Goal: Find specific fact

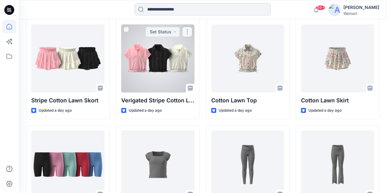
scroll to position [230, 0]
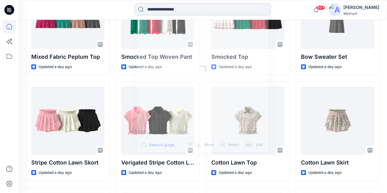
click at [167, 10] on input at bounding box center [203, 9] width 136 height 12
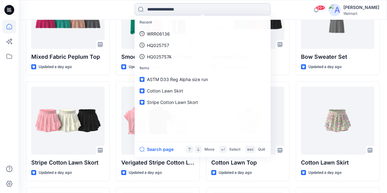
paste input "********"
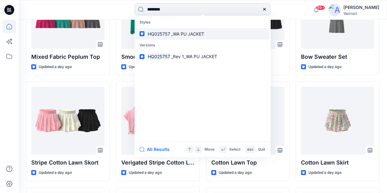
type input "********"
click at [190, 33] on span "_WA PU JACKET" at bounding box center [187, 33] width 33 height 5
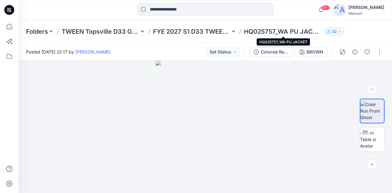
click at [265, 29] on p "HQ025757_WA PU JACKET" at bounding box center [283, 31] width 78 height 9
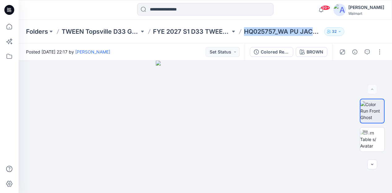
drag, startPoint x: 246, startPoint y: 30, endPoint x: 322, endPoint y: 29, distance: 76.2
click at [322, 29] on div "Folders TWEEN Topsville D33 Girls FYE 2027 S1 D33 TWEEN GIRL TOPSVILLE HQ025757…" at bounding box center [181, 31] width 310 height 9
copy p "HQ025757_WA PU JACKE"
click at [13, 12] on icon at bounding box center [9, 10] width 10 height 10
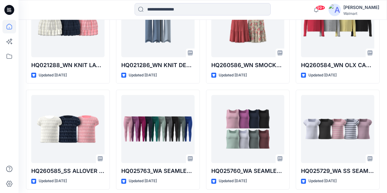
scroll to position [1843, 0]
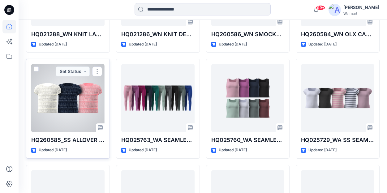
click at [77, 97] on div at bounding box center [67, 98] width 73 height 68
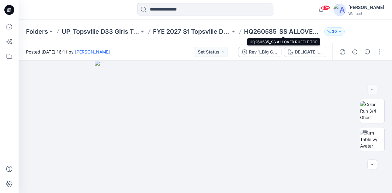
click at [268, 33] on p "HQ260585_SS ALLOVER RUFFLE TOP" at bounding box center [283, 31] width 78 height 9
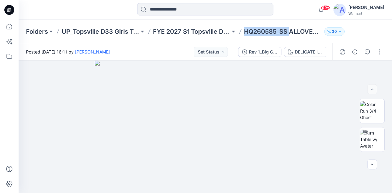
click at [287, 32] on p "HQ260585_SS ALLOVER RUFFLE TOP" at bounding box center [283, 31] width 78 height 9
drag, startPoint x: 245, startPoint y: 32, endPoint x: 321, endPoint y: 35, distance: 76.2
click at [331, 34] on div "Folders UP_Topsville D33 Girls Tops & Bottoms FYE 2027 S1 Topsville D33 Girls T…" at bounding box center [181, 31] width 310 height 9
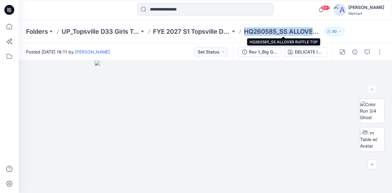
click at [319, 34] on p "HQ260585_SS ALLOVER RUFFLE TOP" at bounding box center [283, 31] width 78 height 9
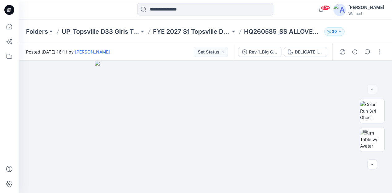
click at [317, 33] on p "HQ260585_SS ALLOVER RUFFLE TOP" at bounding box center [283, 31] width 78 height 9
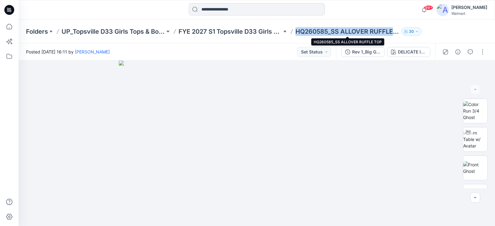
drag, startPoint x: 295, startPoint y: 32, endPoint x: 393, endPoint y: 35, distance: 98.5
click at [387, 35] on div "Folders UP_Topsville D33 Girls Tops & Bottoms FYE 2027 S1 Topsville D33 Girls T…" at bounding box center [233, 31] width 414 height 9
copy p "HQ260585_SS ALLOVER RUFFLE"
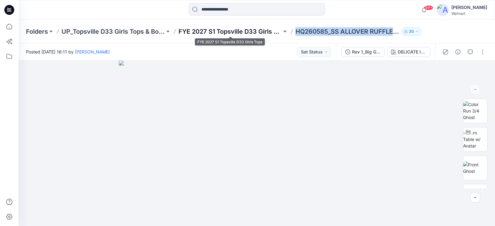
click at [236, 30] on p "FYE 2027 S1 Topsville D33 Girls Tops" at bounding box center [230, 31] width 103 height 9
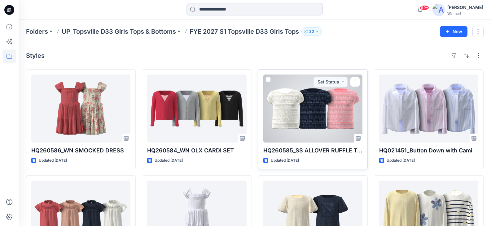
click at [331, 107] on div at bounding box center [312, 109] width 99 height 68
